Goal: Task Accomplishment & Management: Use online tool/utility

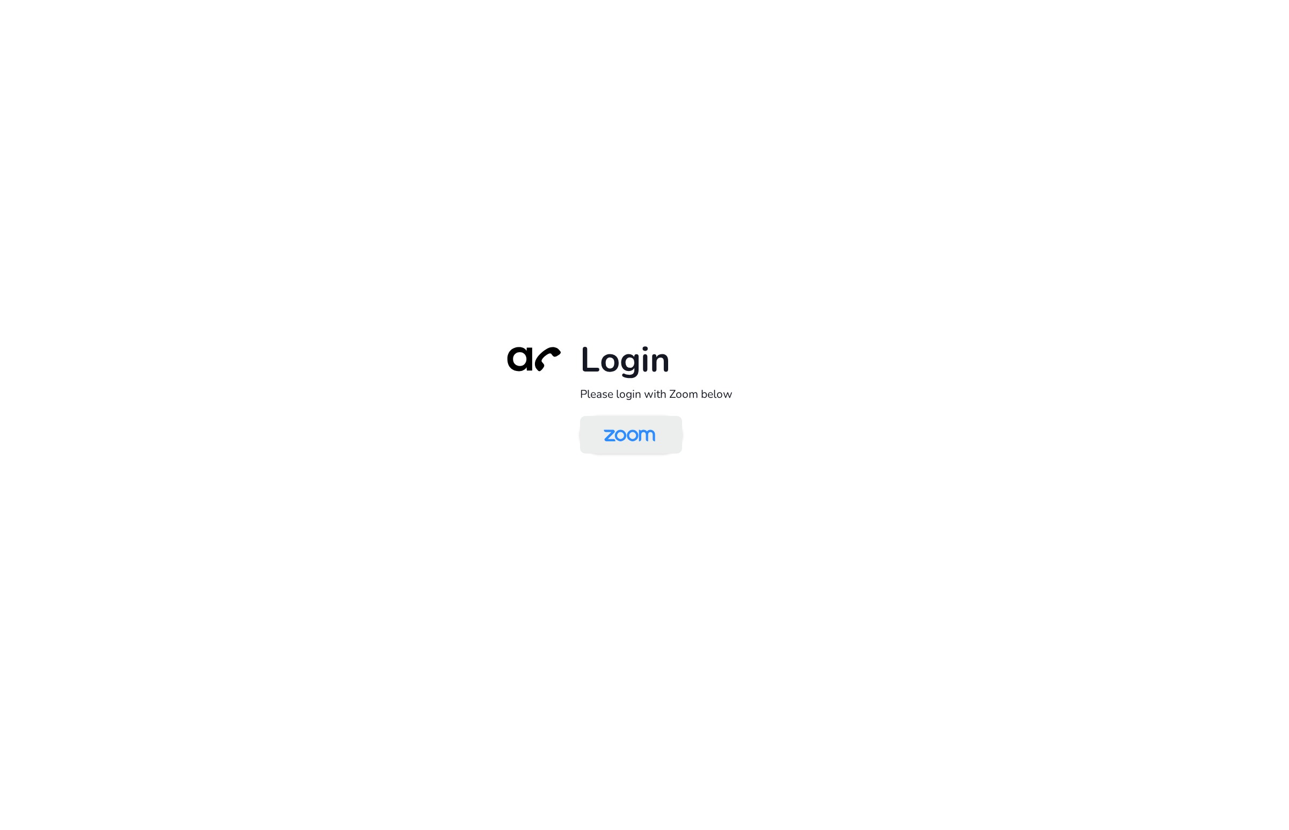
click at [649, 436] on img at bounding box center [629, 435] width 74 height 35
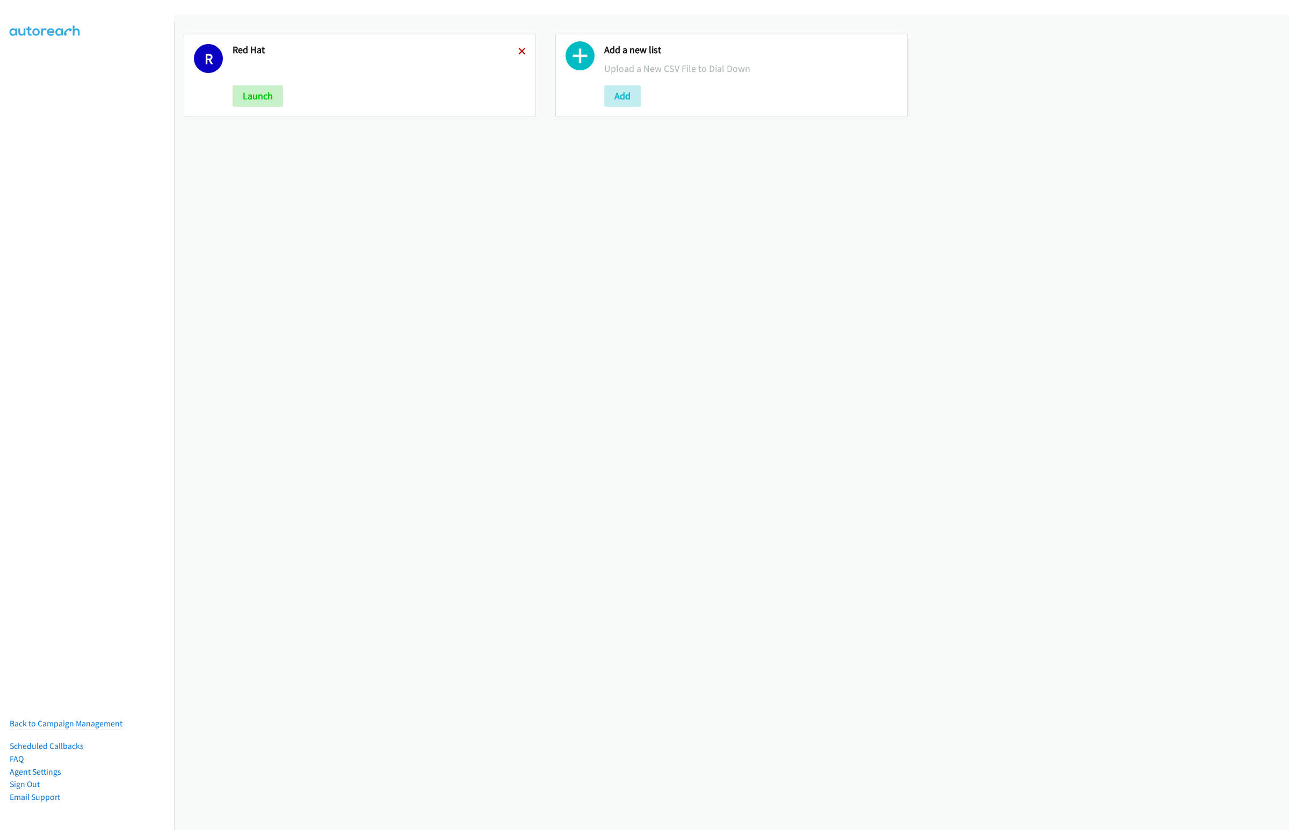
click at [520, 48] on icon at bounding box center [522, 52] width 8 height 8
click at [261, 91] on button "Add" at bounding box center [251, 95] width 37 height 21
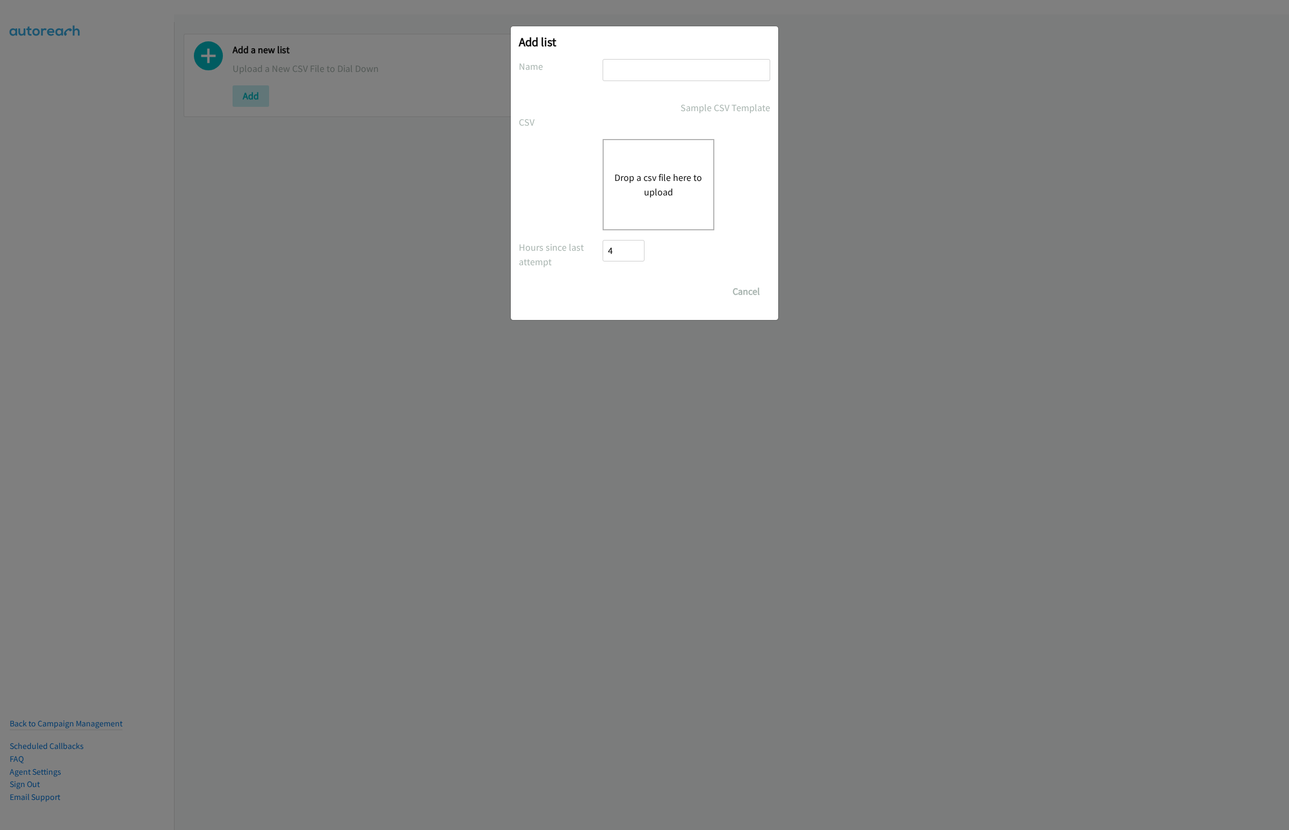
click at [666, 71] on input "text" at bounding box center [687, 70] width 168 height 22
type input "Dell Virtual"
click at [678, 189] on button "Drop a csv file here to upload" at bounding box center [658, 184] width 88 height 29
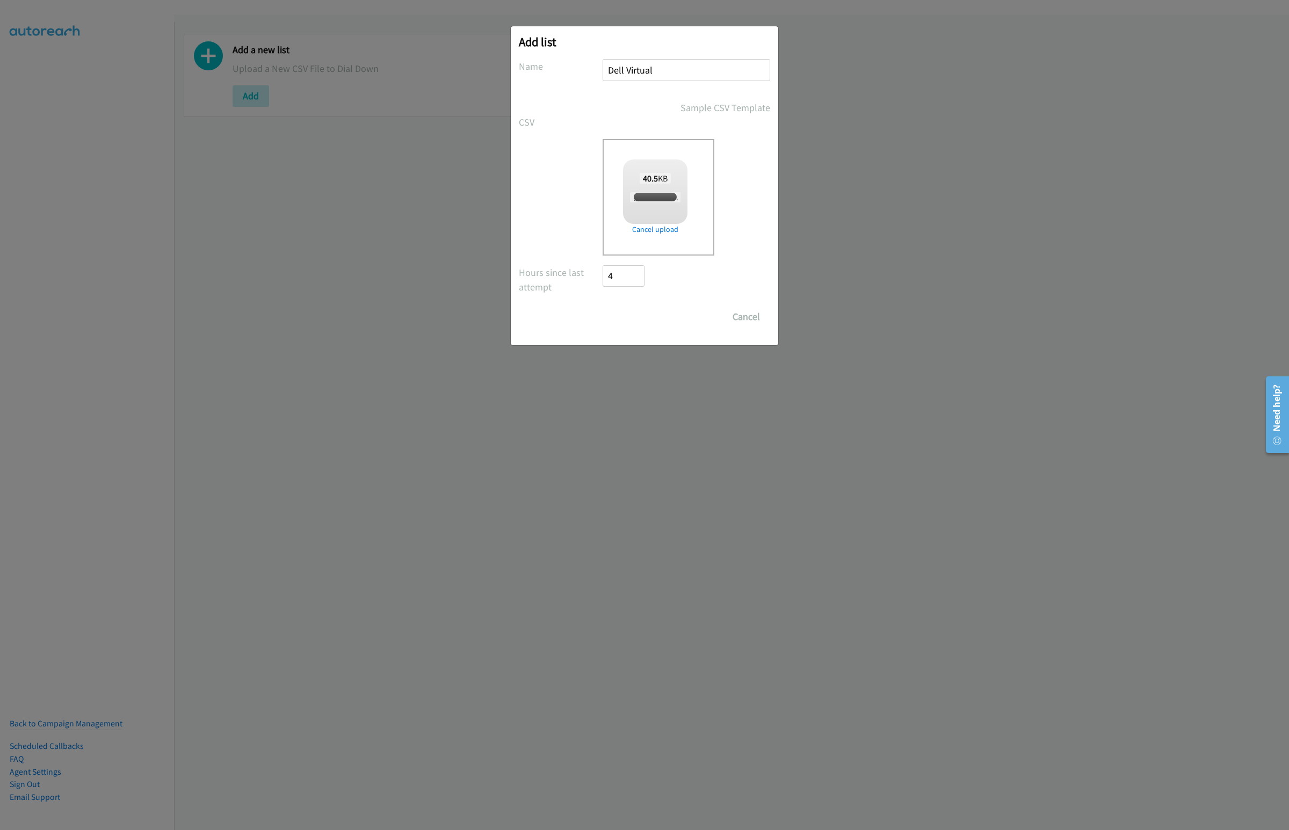
checkbox input "true"
click at [630, 320] on input "Save List" at bounding box center [631, 316] width 56 height 21
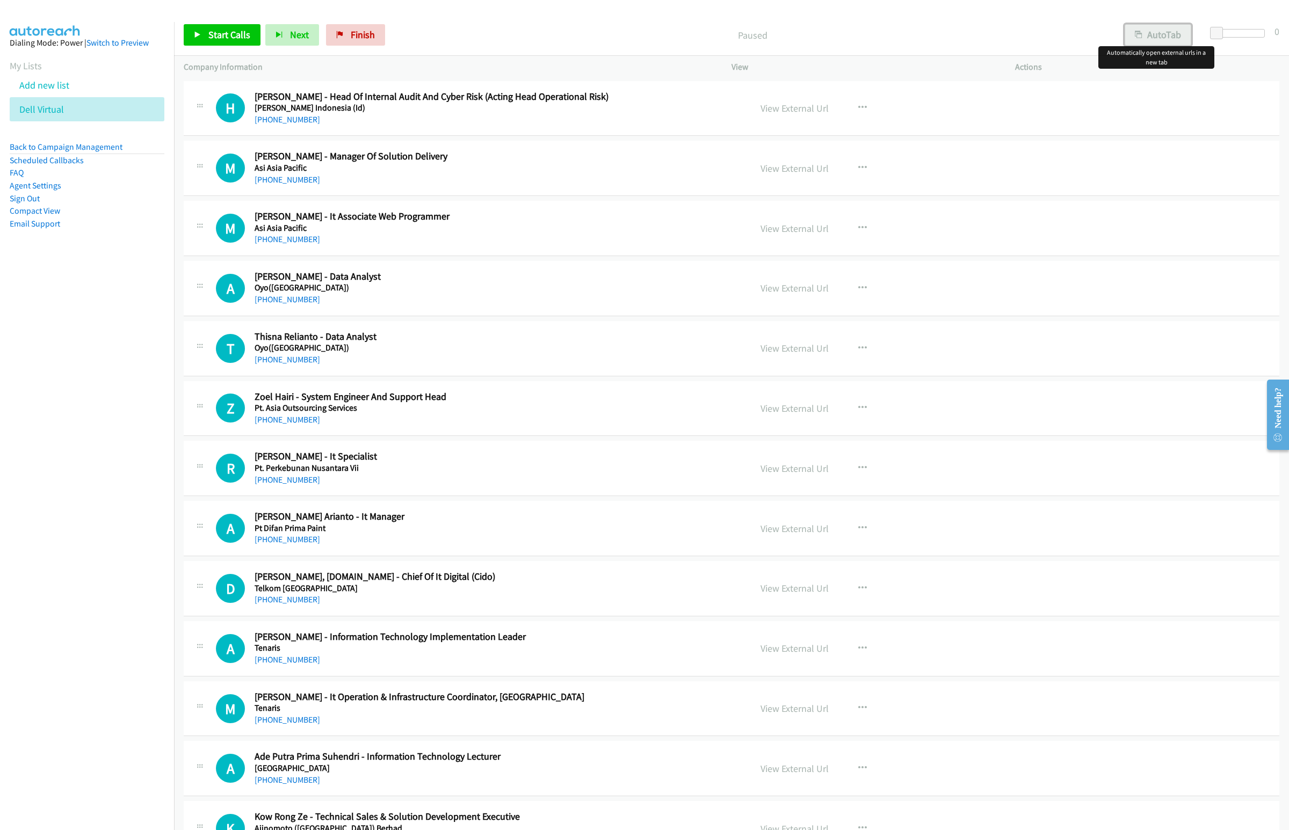
click at [1168, 24] on button "AutoTab" at bounding box center [1158, 34] width 67 height 21
click at [222, 34] on span "Start Calls" at bounding box center [229, 34] width 42 height 12
click at [271, 31] on button "Next" at bounding box center [275, 34] width 54 height 21
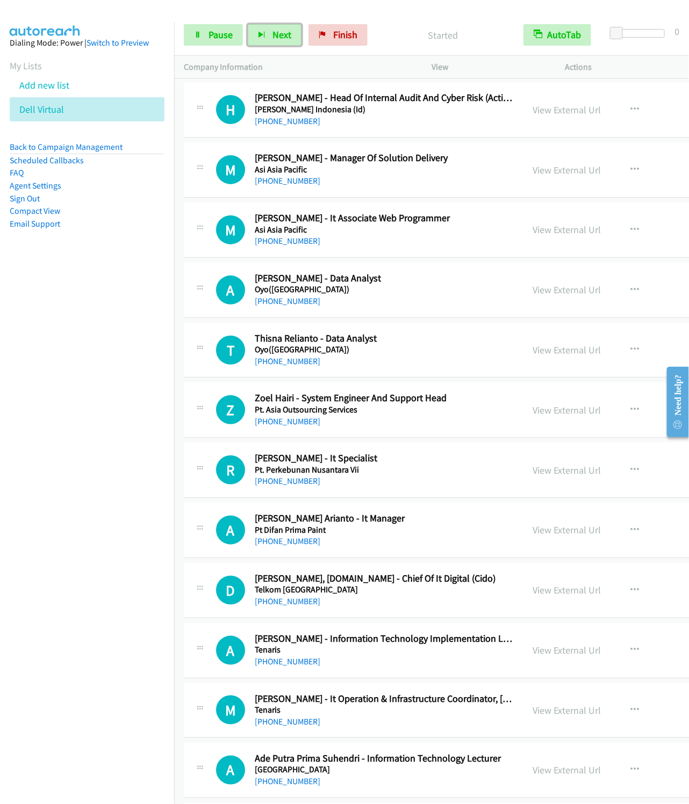
click at [248, 24] on button "Next" at bounding box center [275, 34] width 54 height 21
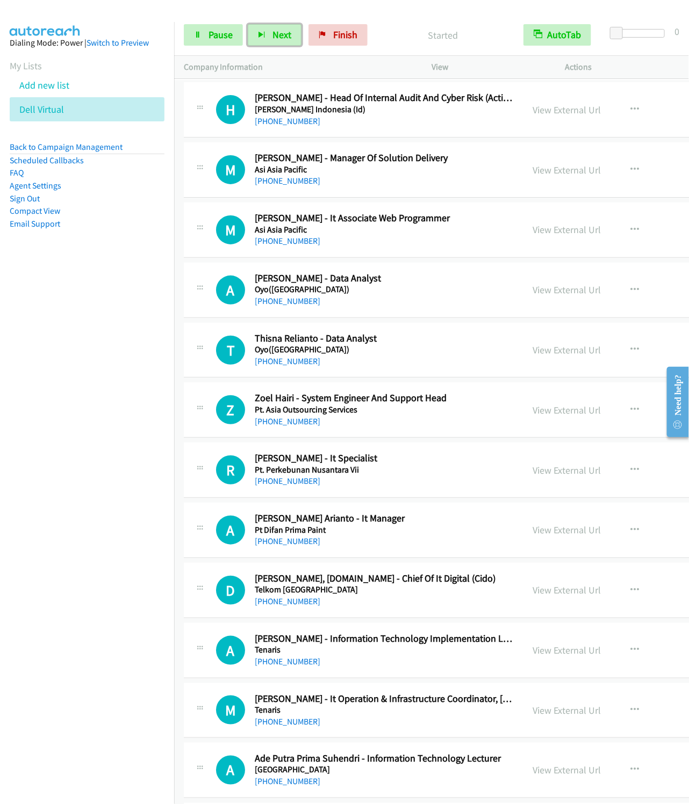
click at [248, 24] on button "Next" at bounding box center [275, 34] width 54 height 21
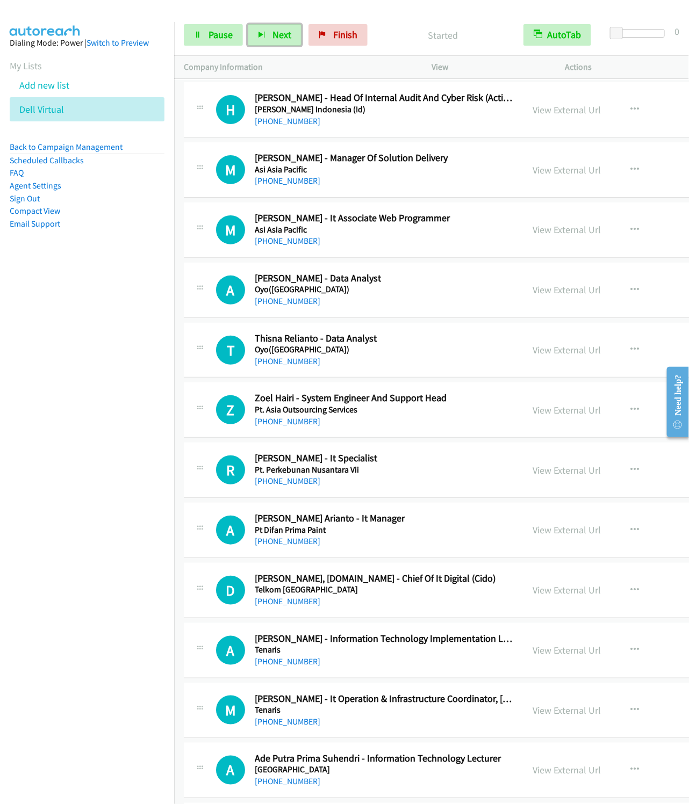
click at [248, 24] on button "Next" at bounding box center [275, 34] width 54 height 21
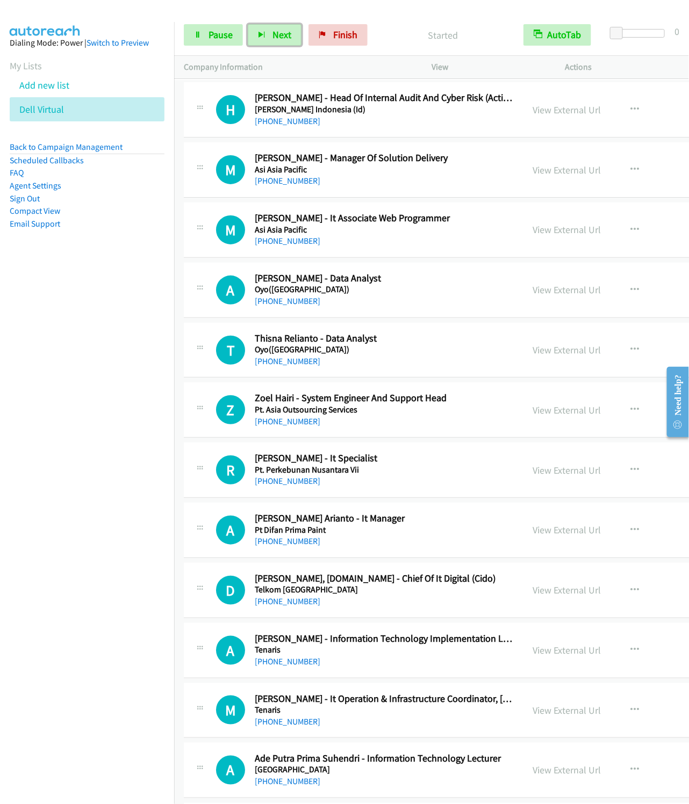
click at [248, 24] on button "Next" at bounding box center [275, 34] width 54 height 21
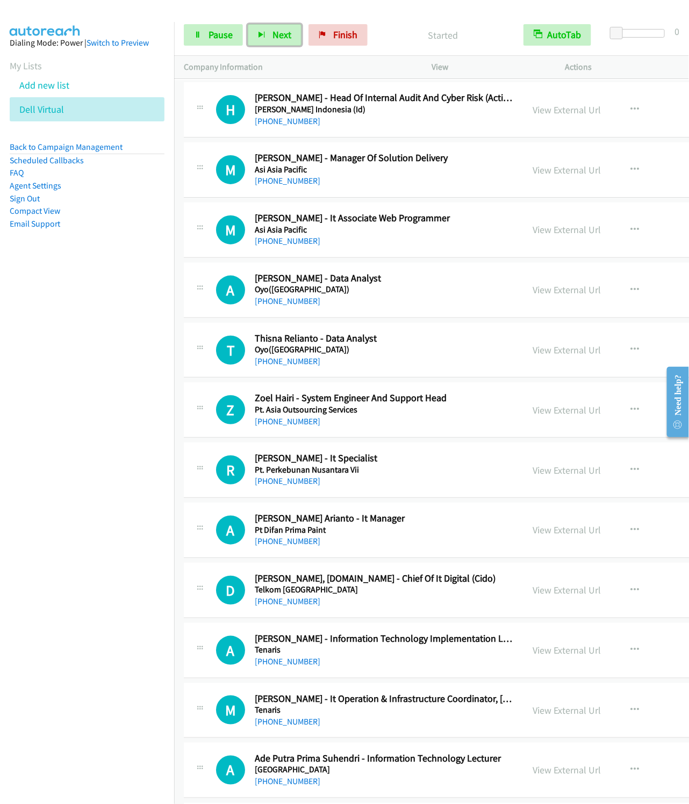
click at [248, 24] on button "Next" at bounding box center [275, 34] width 54 height 21
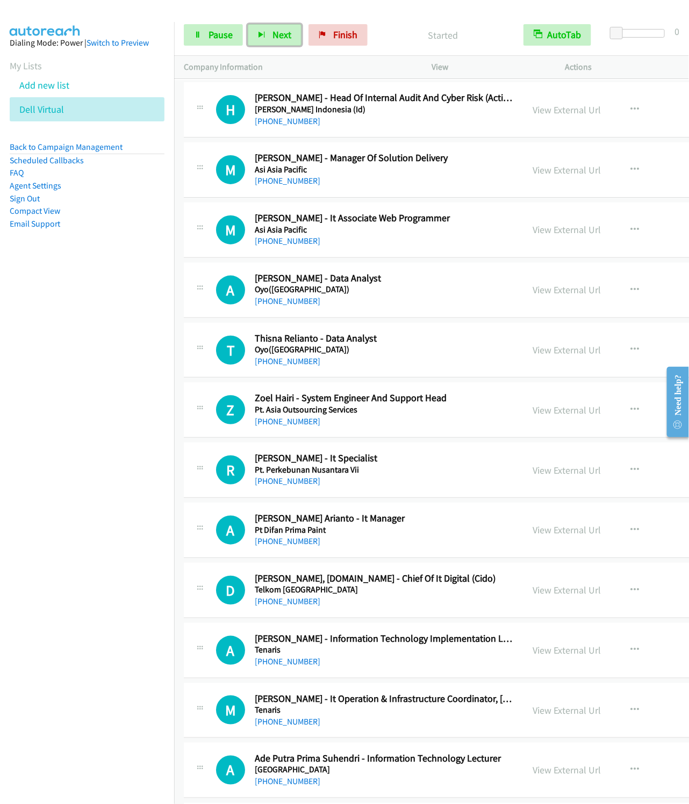
click at [248, 24] on button "Next" at bounding box center [275, 34] width 54 height 21
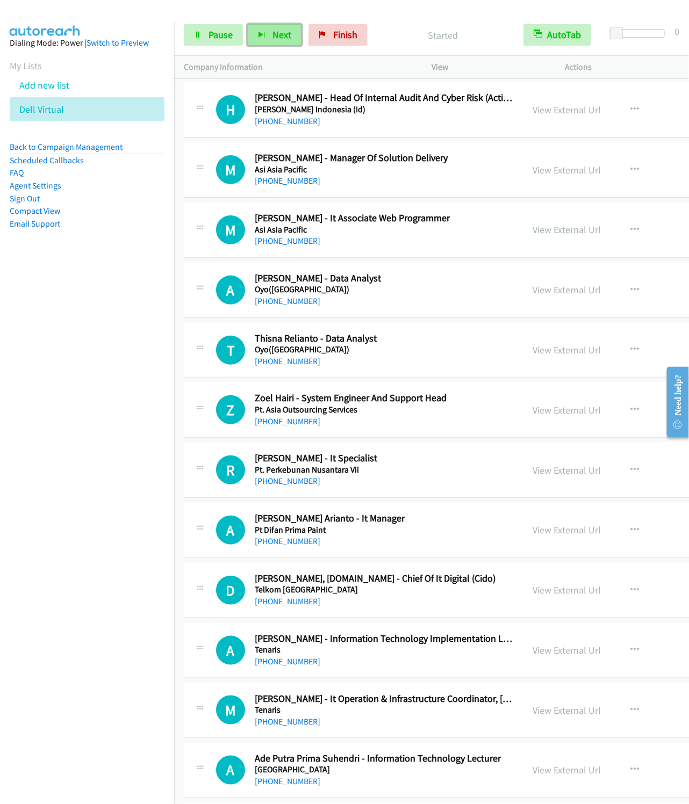
click at [248, 24] on button "Next" at bounding box center [275, 34] width 54 height 21
click at [274, 34] on span "Next" at bounding box center [281, 34] width 19 height 12
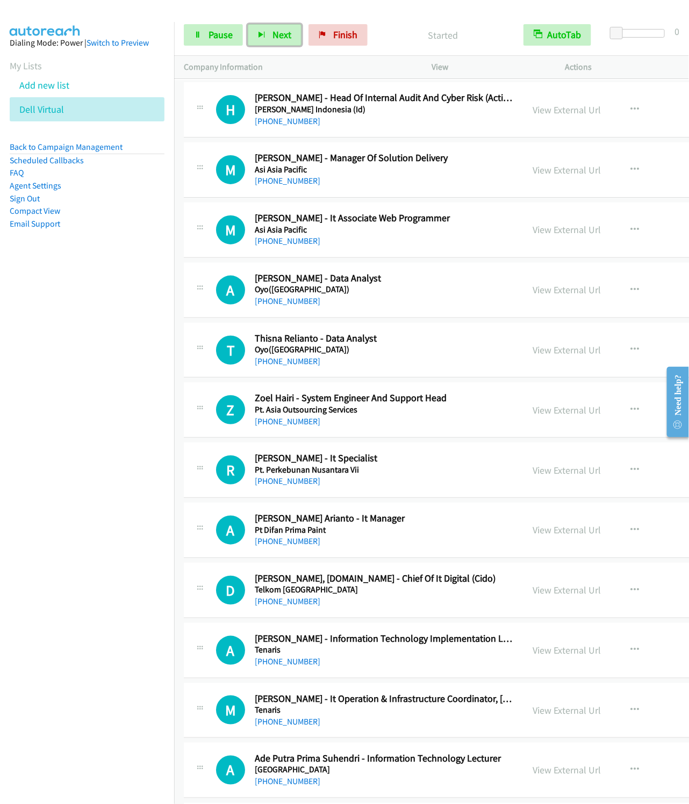
click at [248, 24] on button "Next" at bounding box center [275, 34] width 54 height 21
click at [117, 295] on nav "Dialing Mode: Power | Switch to Preview My Lists Add new list Dell Virtual Back…" at bounding box center [87, 424] width 175 height 804
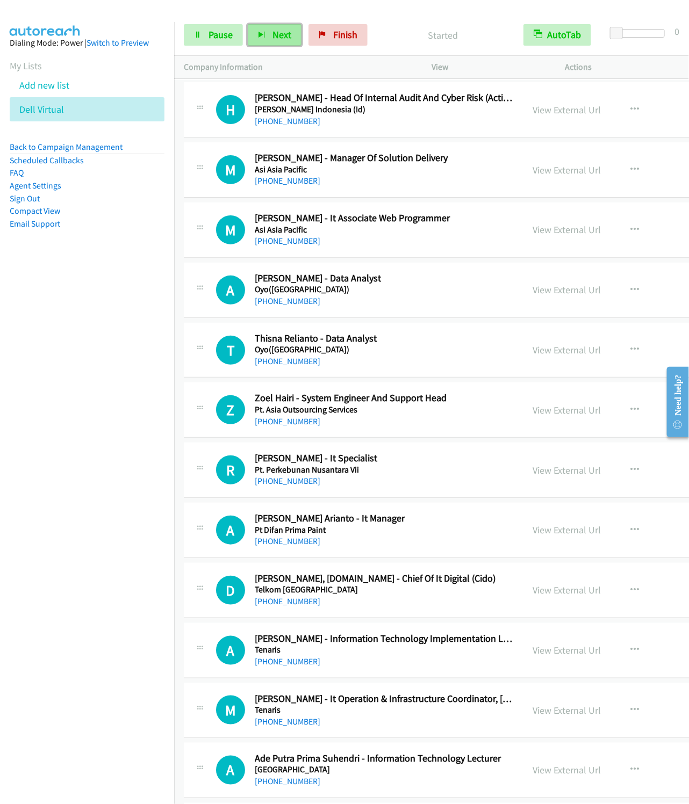
click at [278, 26] on button "Next" at bounding box center [275, 34] width 54 height 21
click at [248, 24] on button "Next" at bounding box center [275, 34] width 54 height 21
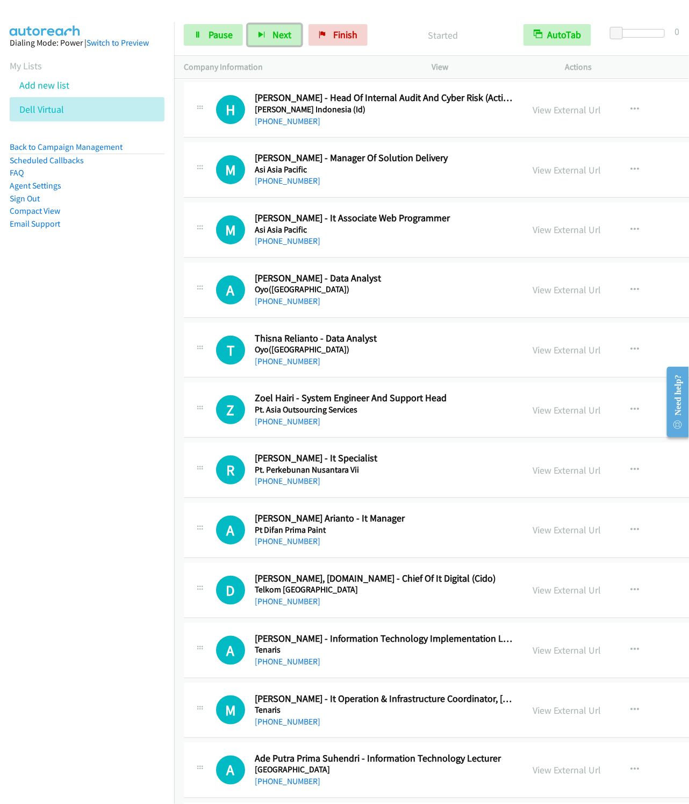
click at [248, 24] on button "Next" at bounding box center [275, 34] width 54 height 21
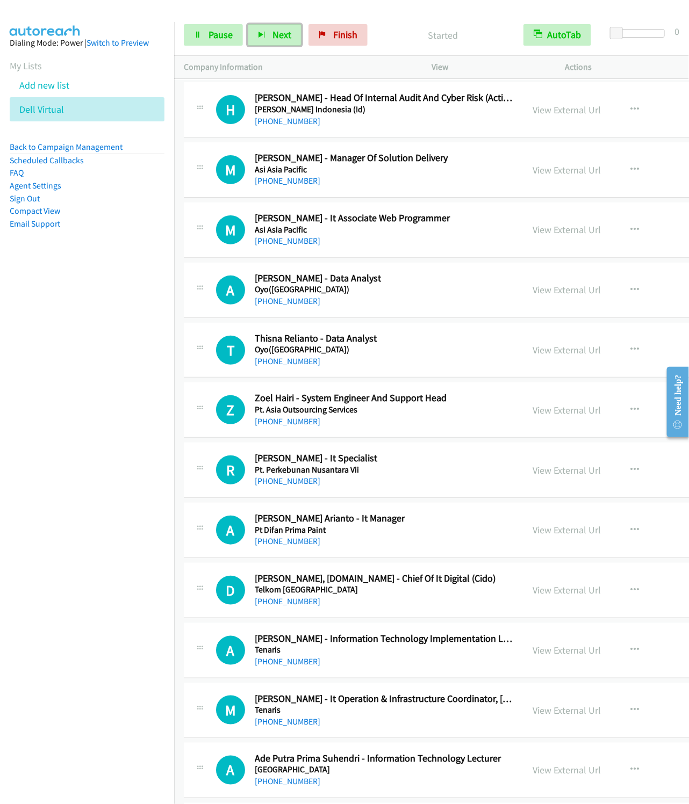
click at [248, 24] on button "Next" at bounding box center [275, 34] width 54 height 21
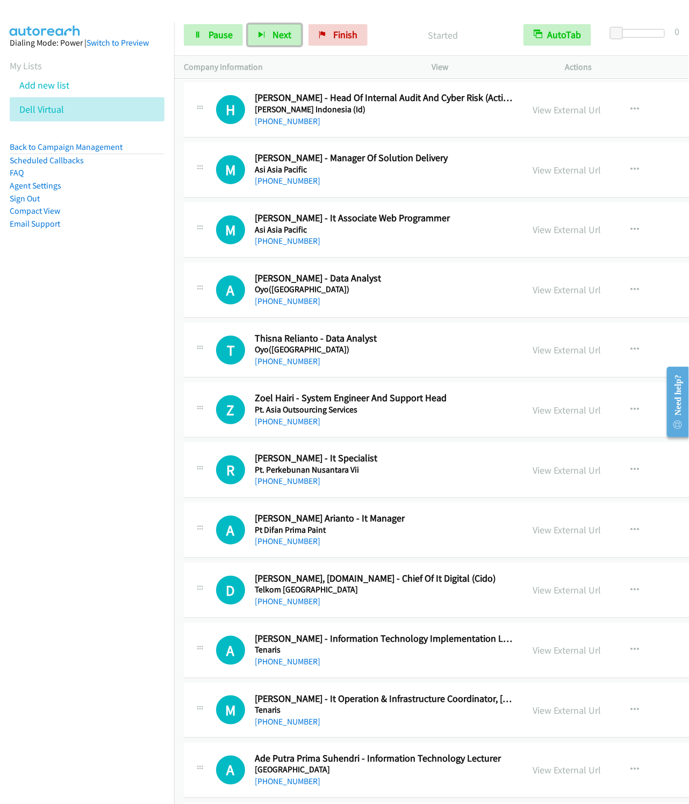
click at [248, 24] on button "Next" at bounding box center [275, 34] width 54 height 21
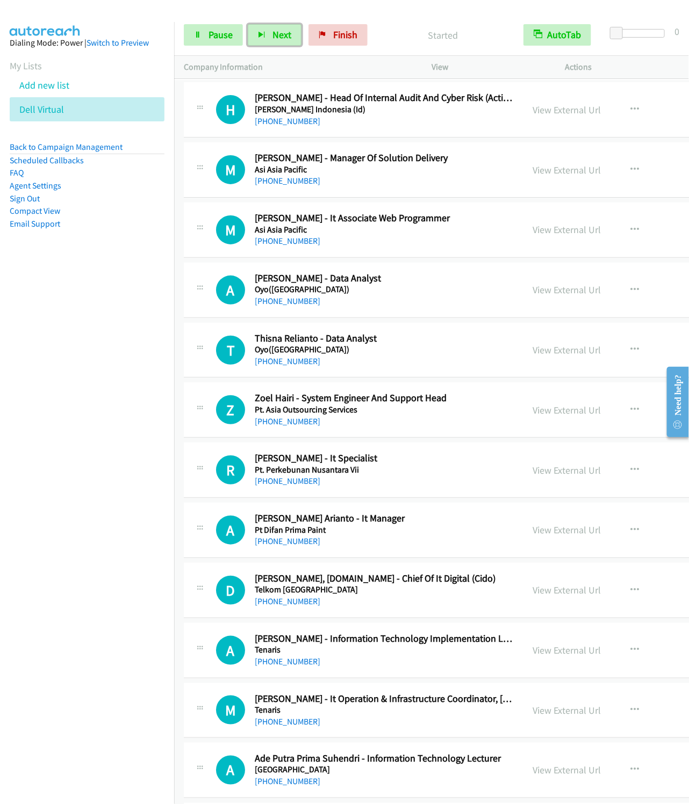
click at [248, 24] on button "Next" at bounding box center [275, 34] width 54 height 21
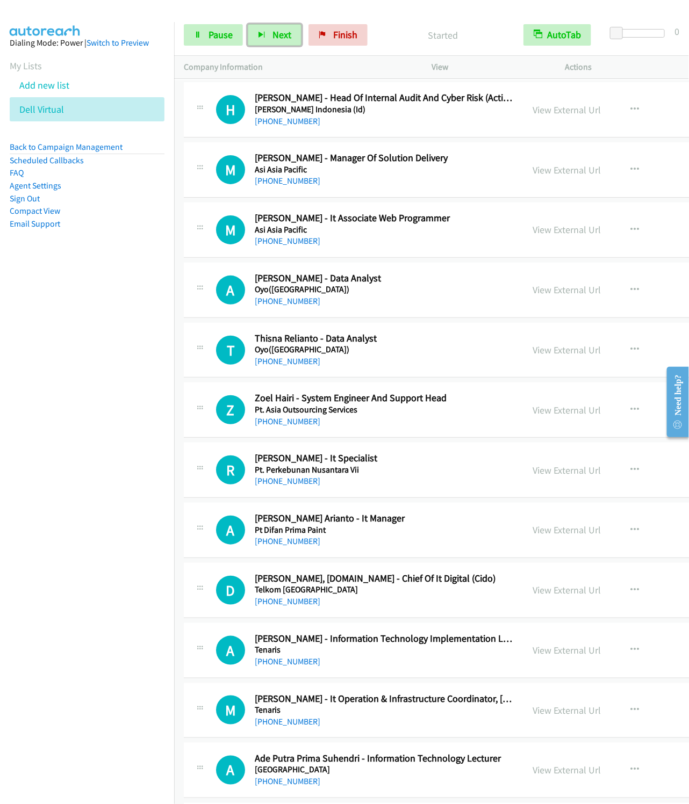
click at [248, 24] on button "Next" at bounding box center [275, 34] width 54 height 21
